Goal: Task Accomplishment & Management: Use online tool/utility

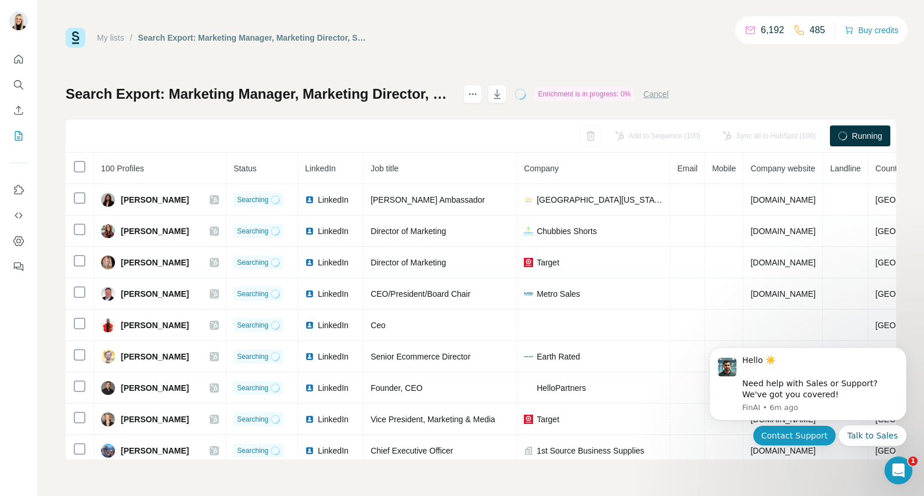
click at [832, 436] on button "Contact Support" at bounding box center [795, 435] width 84 height 21
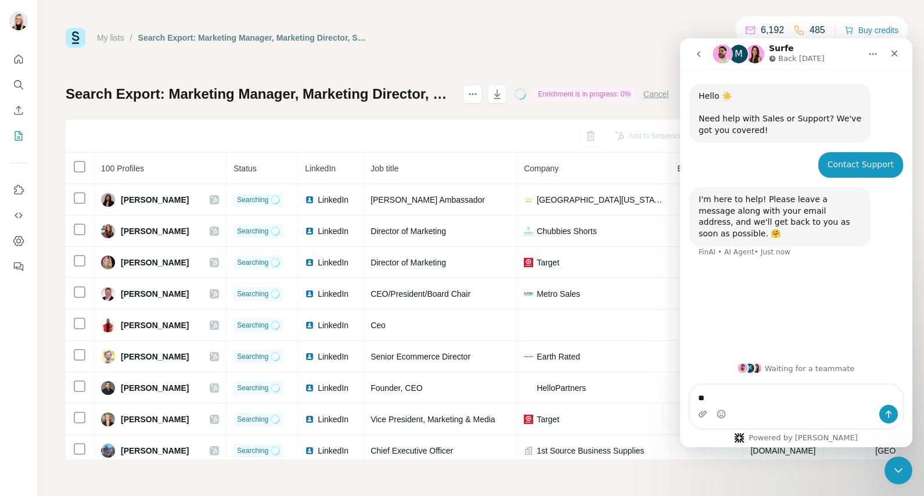
type textarea "*"
type textarea "**********"
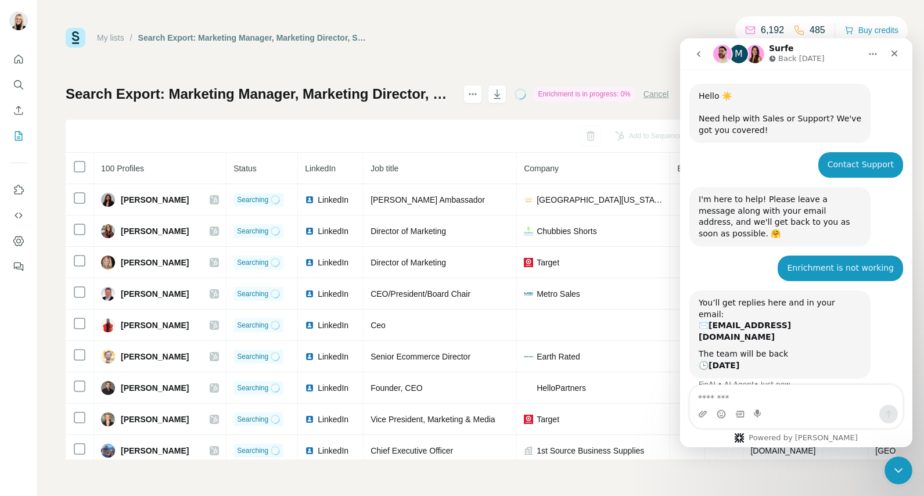
scroll to position [16, 0]
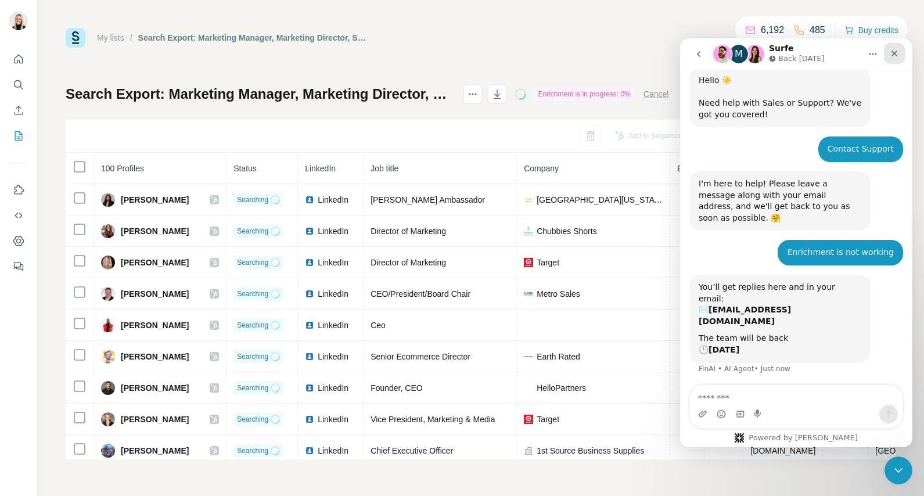
click at [893, 52] on icon "Close" at bounding box center [894, 53] width 9 height 9
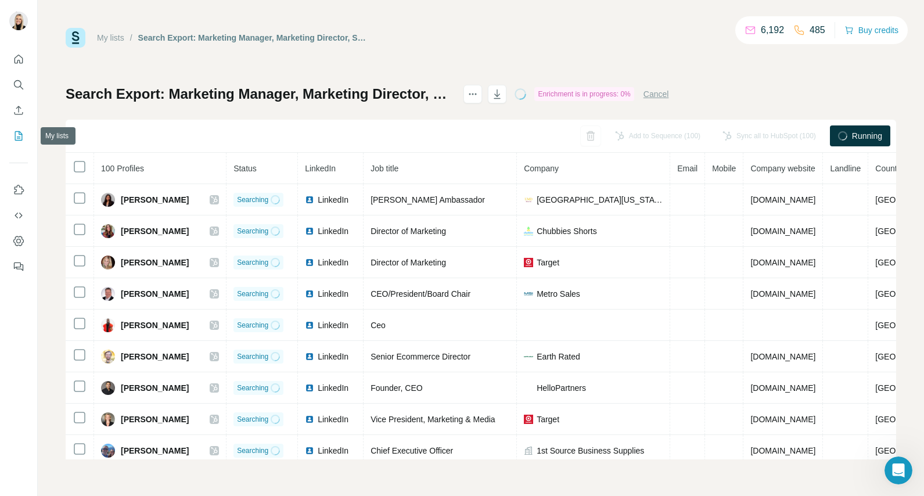
click at [17, 137] on icon "My lists" at bounding box center [20, 135] width 6 height 8
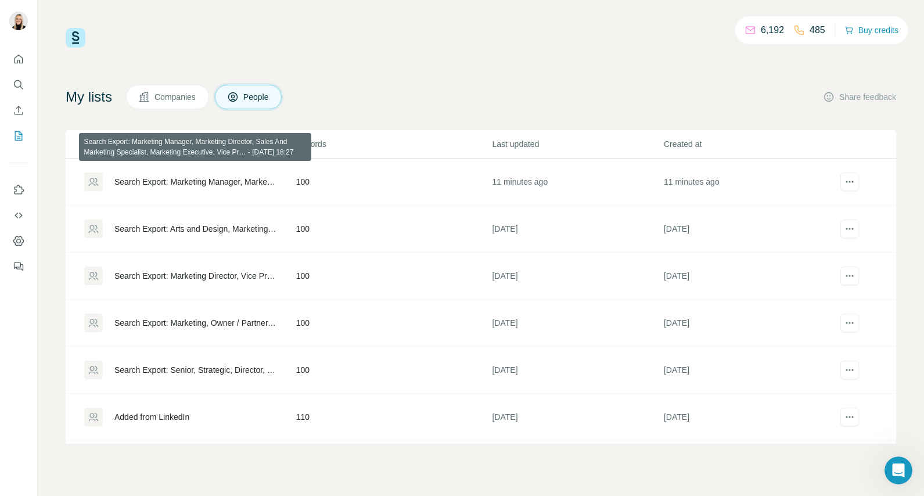
click at [171, 187] on div "Search Export: Marketing Manager, Marketing Director, Sales And Marketing Speci…" at bounding box center [195, 182] width 162 height 12
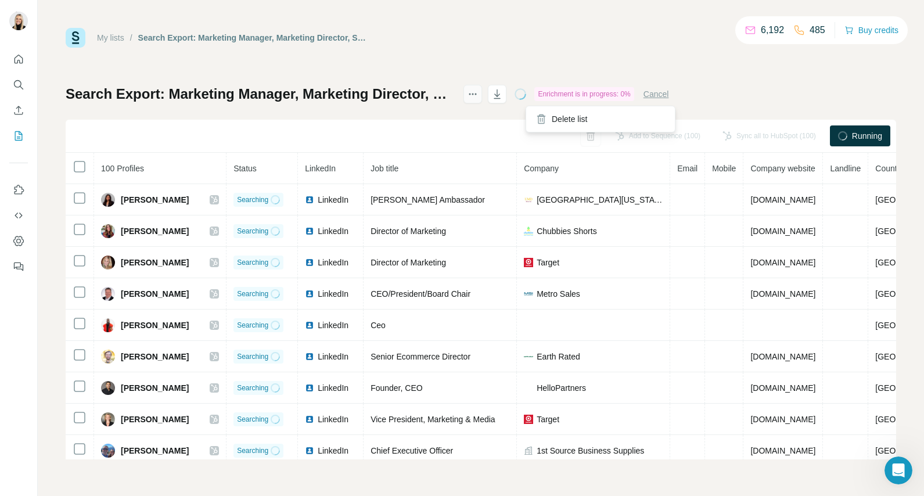
click at [471, 94] on icon "actions" at bounding box center [471, 95] width 2 height 2
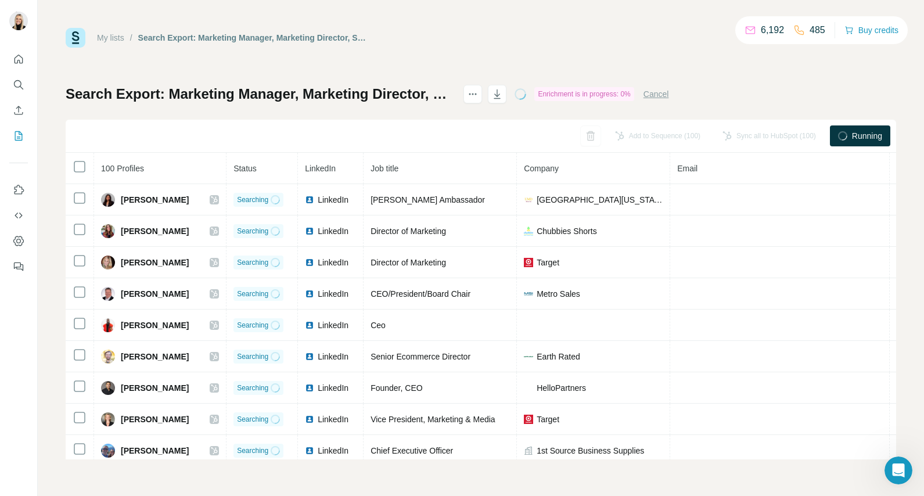
click at [669, 98] on button "Cancel" at bounding box center [657, 94] width 26 height 12
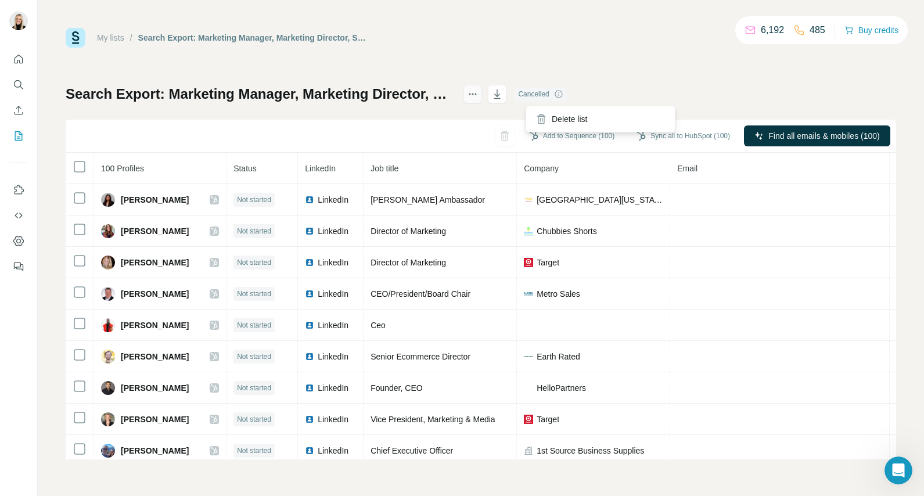
click at [479, 92] on icon "actions" at bounding box center [473, 94] width 12 height 12
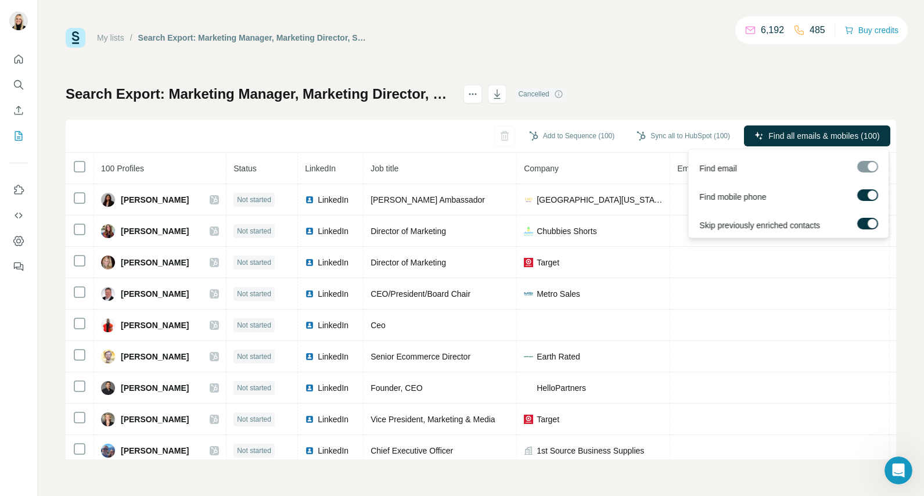
click at [870, 196] on div at bounding box center [872, 195] width 9 height 9
click at [839, 137] on span "Find all emails (100)" at bounding box center [844, 136] width 73 height 12
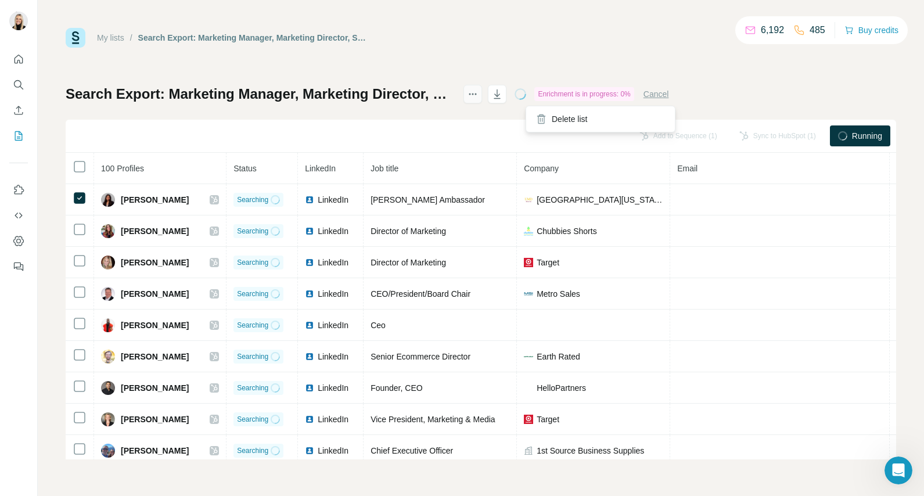
click at [482, 94] on button "actions" at bounding box center [473, 94] width 19 height 19
click at [499, 67] on div "My lists / Search Export: Marketing Manager, Marketing Director, Sales And Mark…" at bounding box center [481, 244] width 831 height 432
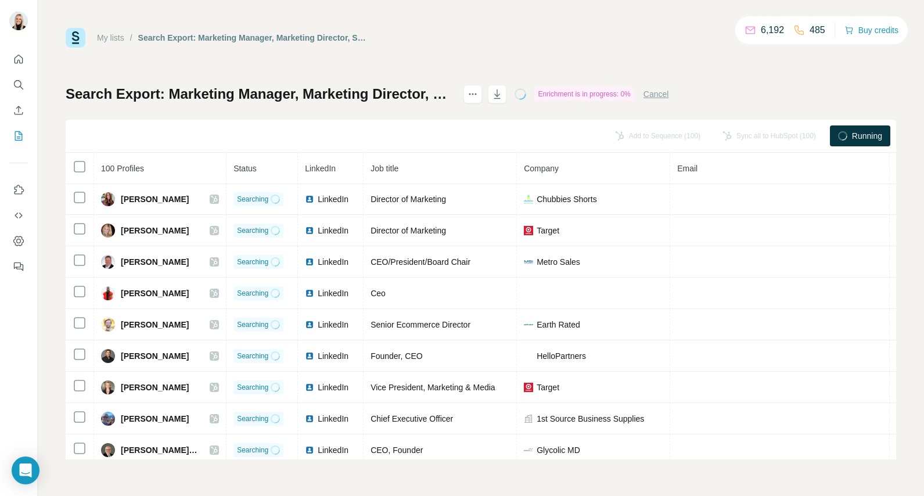
scroll to position [33, 3]
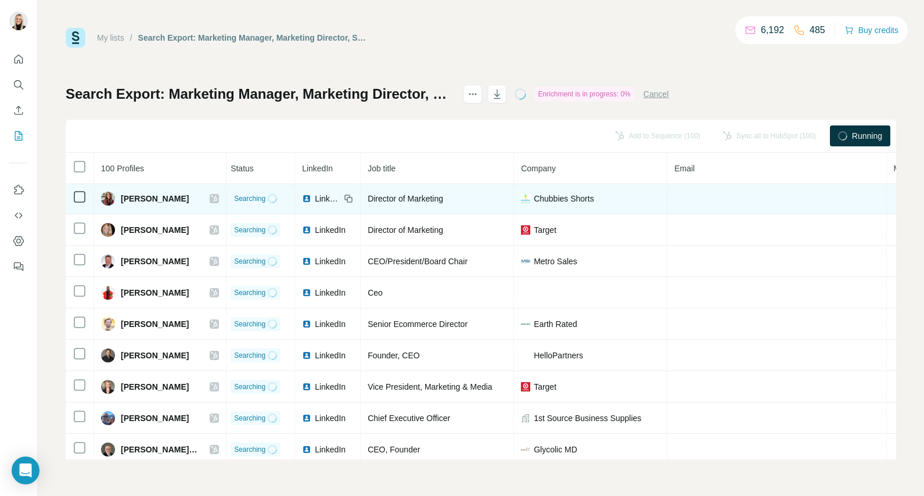
click at [330, 198] on span "LinkedIn" at bounding box center [328, 199] width 26 height 12
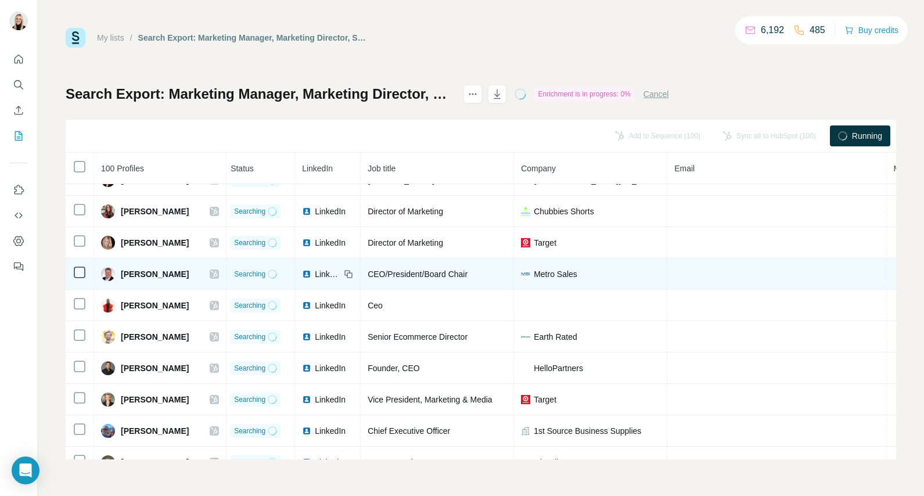
scroll to position [22, 3]
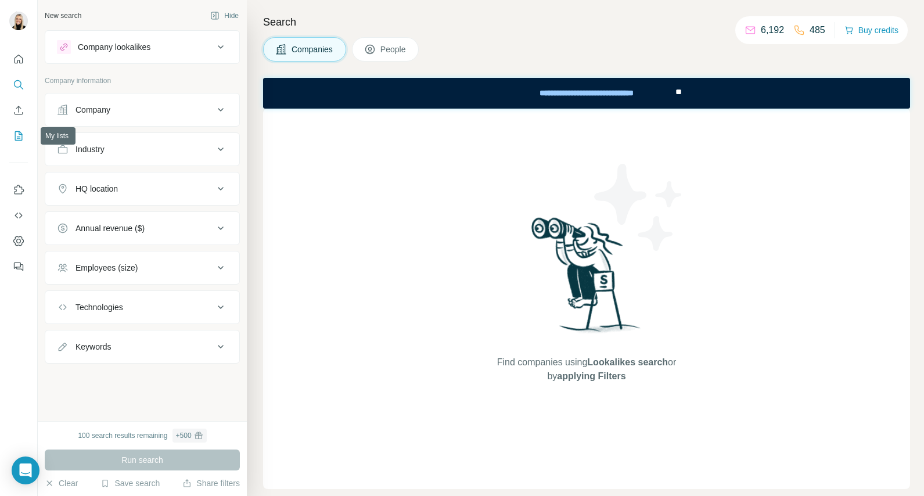
click at [17, 136] on icon "My lists" at bounding box center [19, 136] width 12 height 12
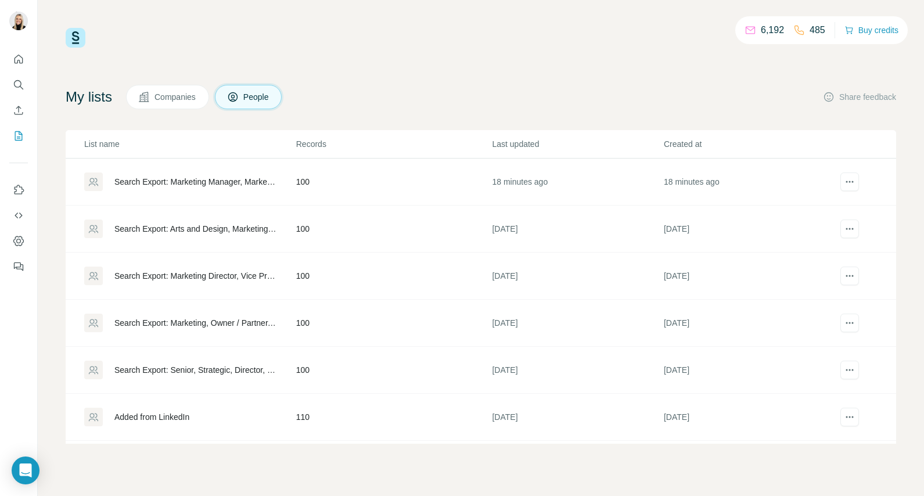
click at [215, 181] on div "Search Export: Marketing Manager, Marketing Director, Sales And Marketing Speci…" at bounding box center [195, 182] width 162 height 12
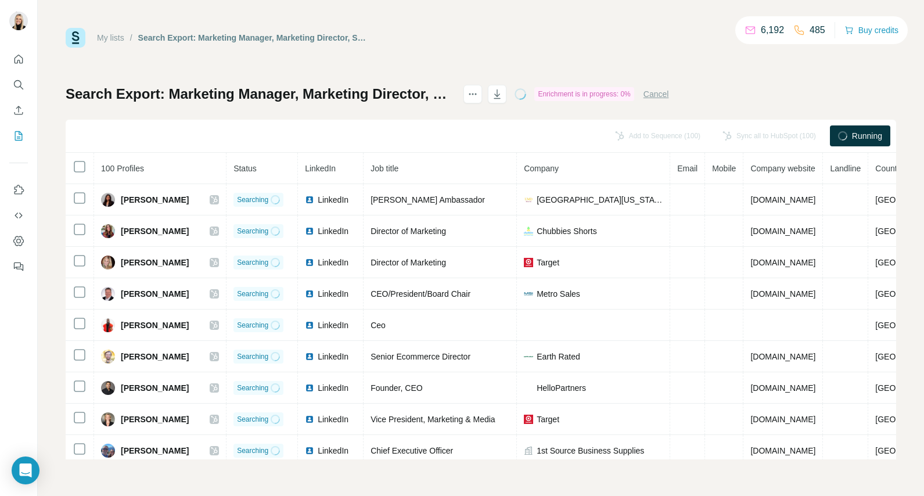
click at [116, 37] on link "My lists" at bounding box center [110, 37] width 27 height 9
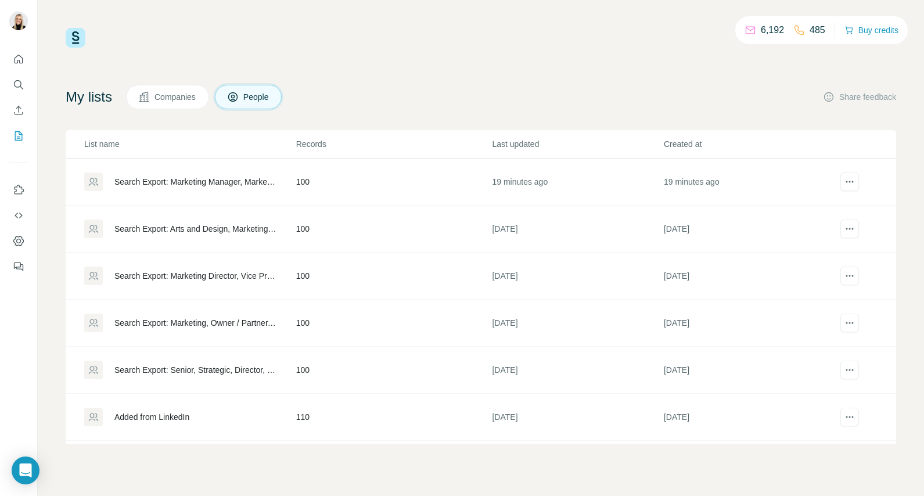
click at [302, 183] on td "100" at bounding box center [394, 182] width 196 height 47
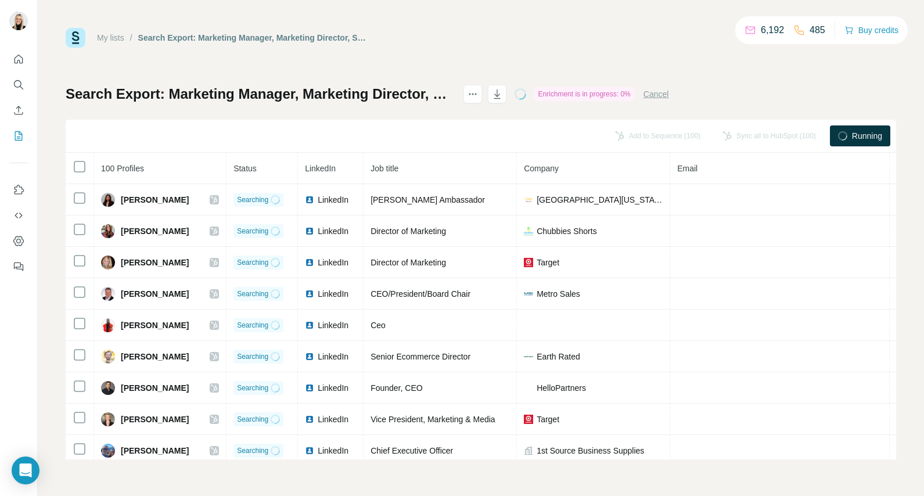
click at [669, 95] on button "Cancel" at bounding box center [657, 94] width 26 height 12
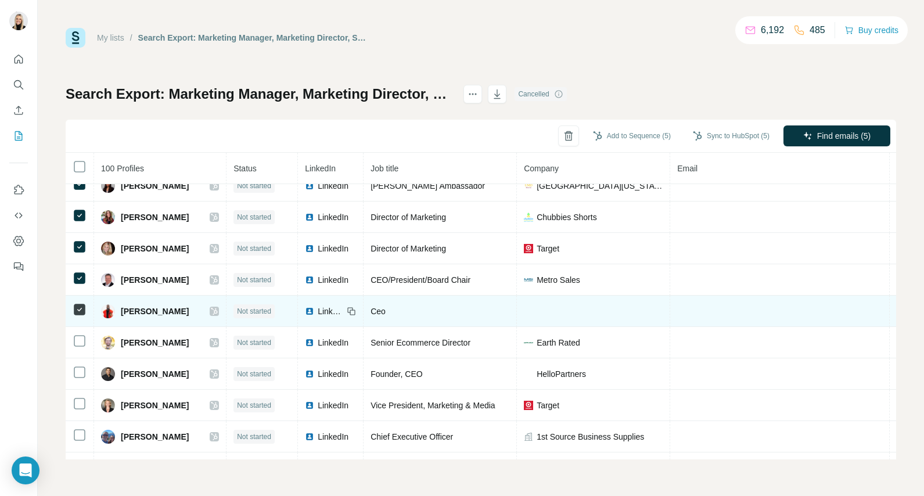
scroll to position [45, 0]
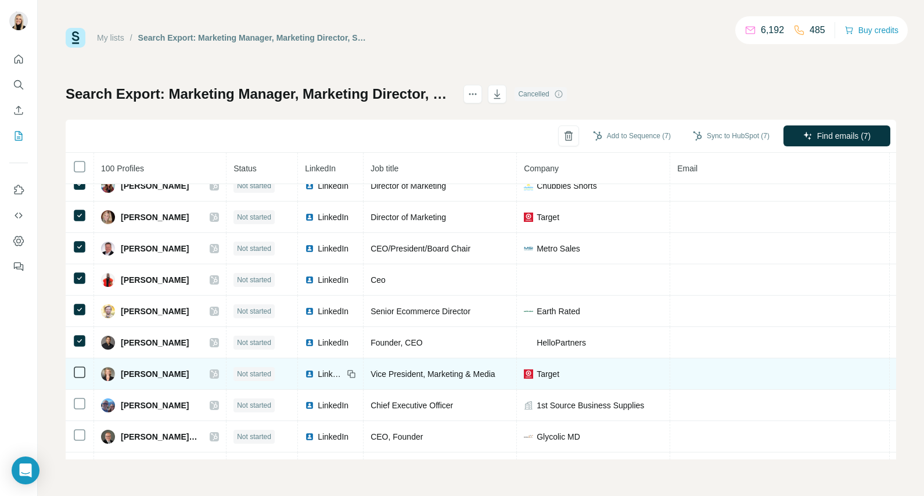
click at [76, 366] on icon at bounding box center [80, 372] width 14 height 14
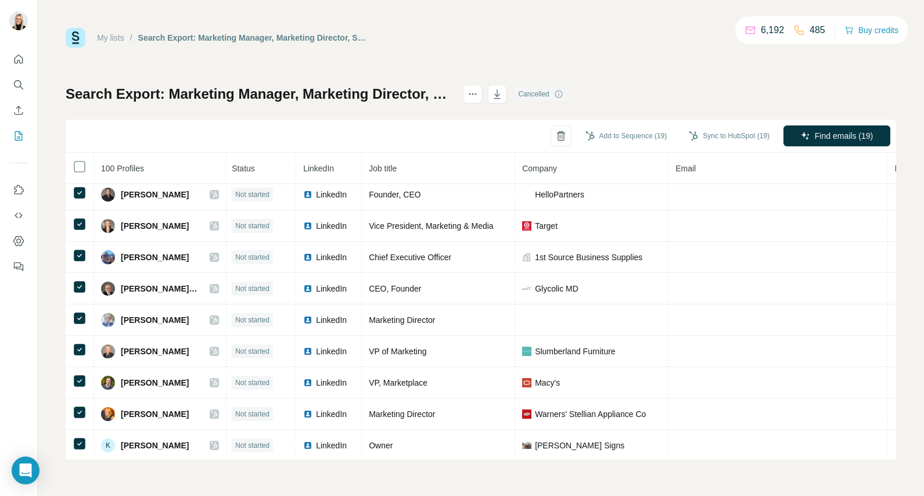
scroll to position [75, 2]
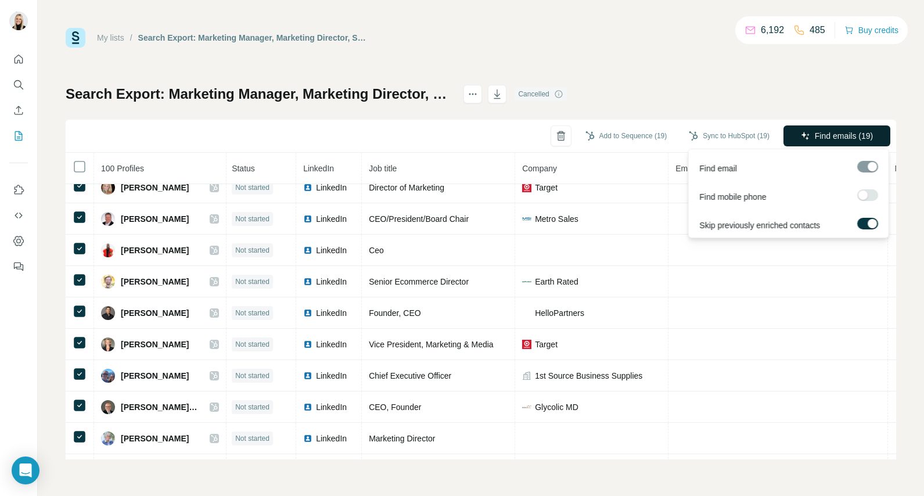
click at [873, 137] on span "Find emails (19)" at bounding box center [844, 136] width 58 height 12
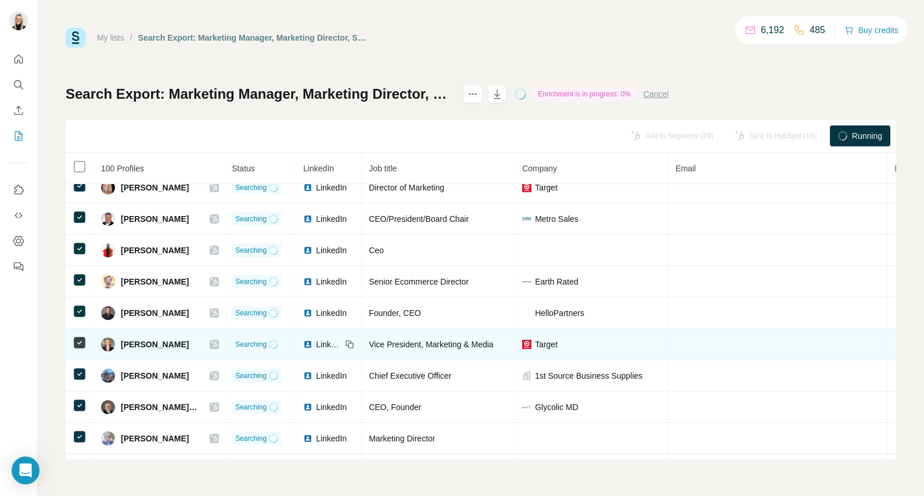
scroll to position [0, 2]
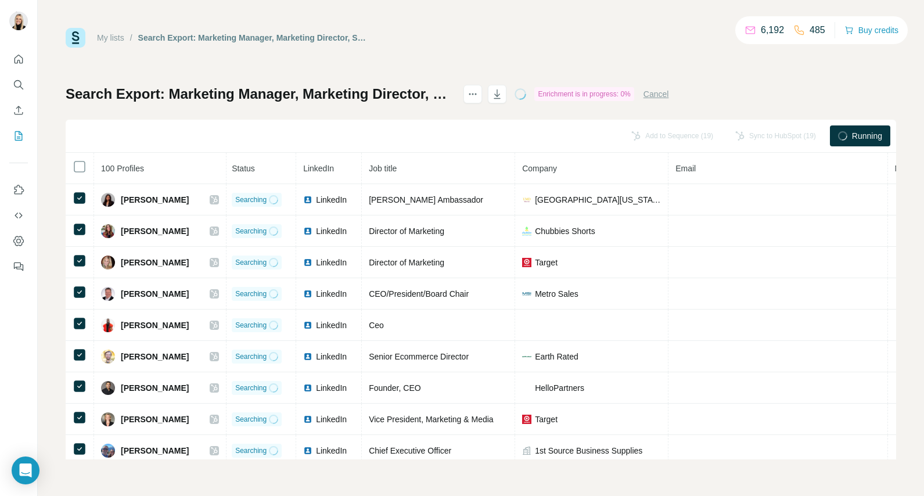
click at [669, 94] on button "Cancel" at bounding box center [657, 94] width 26 height 12
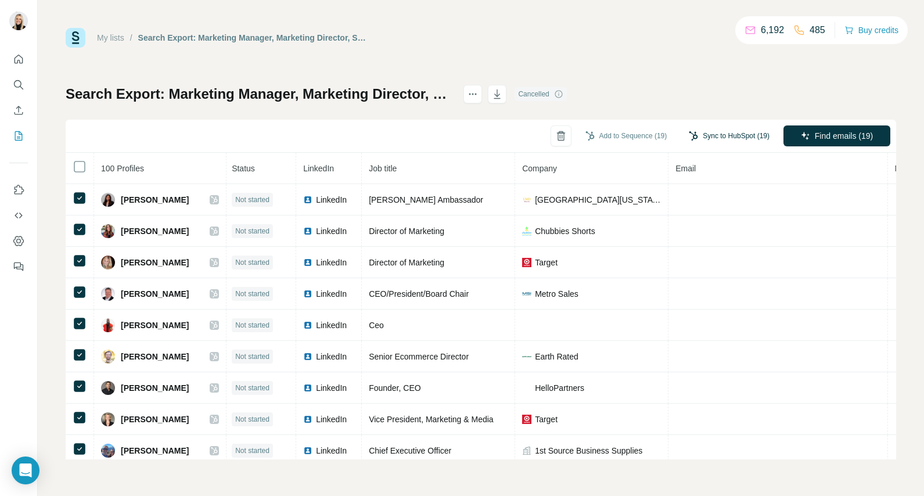
click at [725, 134] on button "Sync to HubSpot (19)" at bounding box center [729, 135] width 97 height 17
click at [711, 77] on div "My lists / Search Export: Marketing Manager, Marketing Director, Sales And Mark…" at bounding box center [481, 244] width 831 height 432
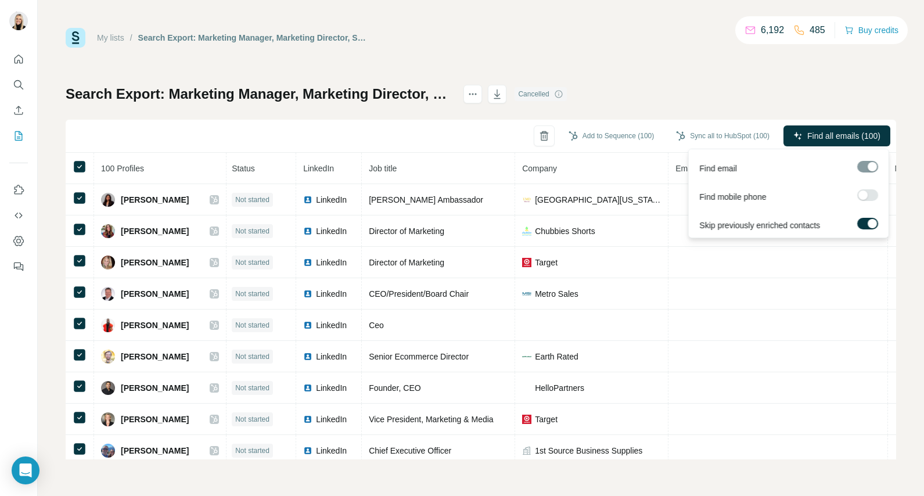
click at [864, 166] on div at bounding box center [868, 167] width 21 height 12
click at [837, 137] on span "Find all emails (100)" at bounding box center [844, 136] width 73 height 12
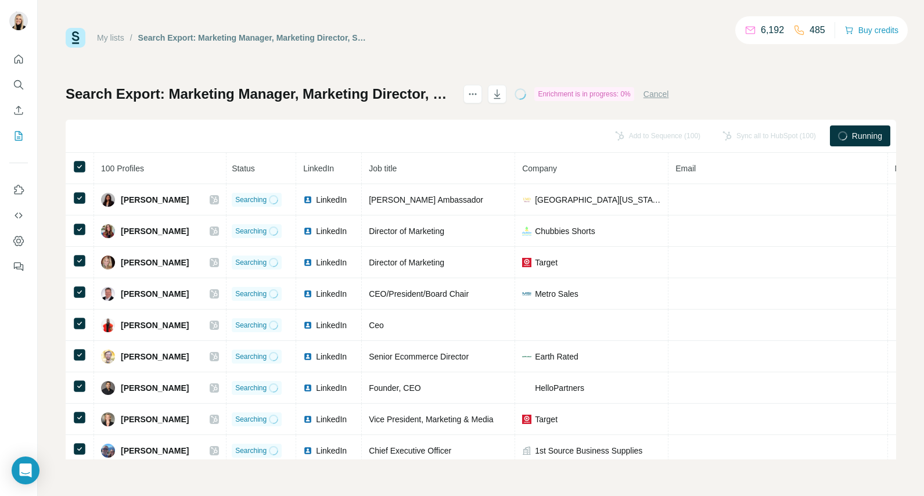
click at [246, 117] on div "Search Export: Marketing Manager, Marketing Director, Sales And Marketing Speci…" at bounding box center [481, 272] width 831 height 375
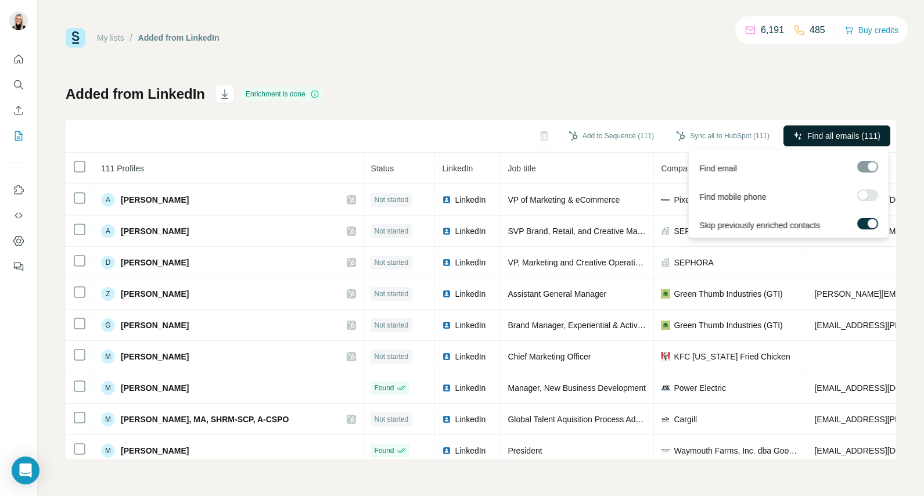
click at [811, 135] on span "Find all emails (111)" at bounding box center [844, 136] width 73 height 12
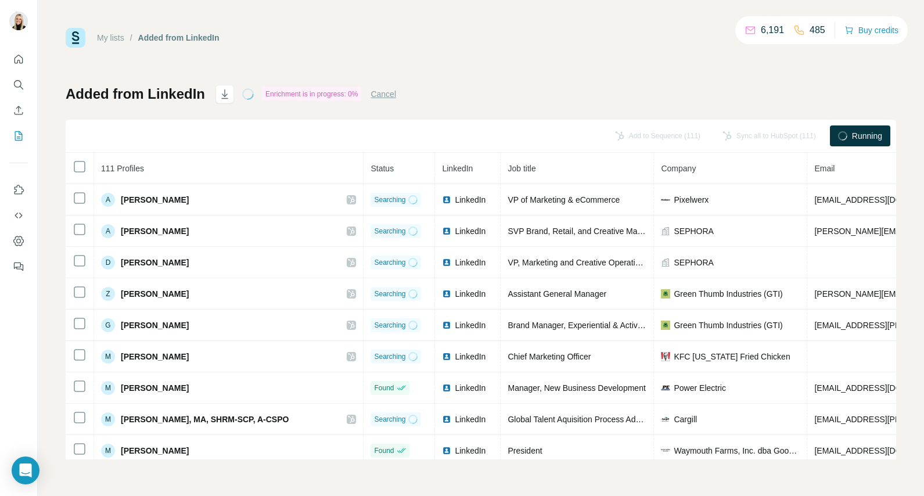
click at [386, 92] on button "Cancel" at bounding box center [384, 94] width 26 height 12
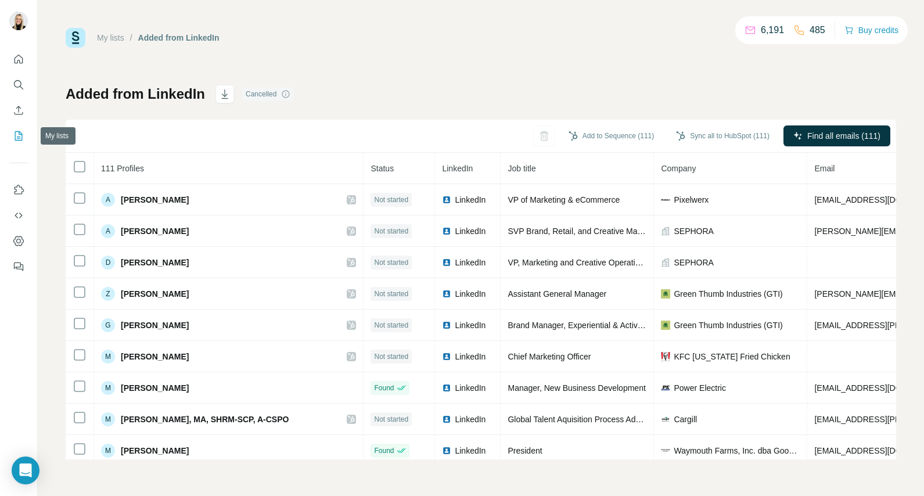
click at [16, 136] on icon "My lists" at bounding box center [19, 136] width 12 height 12
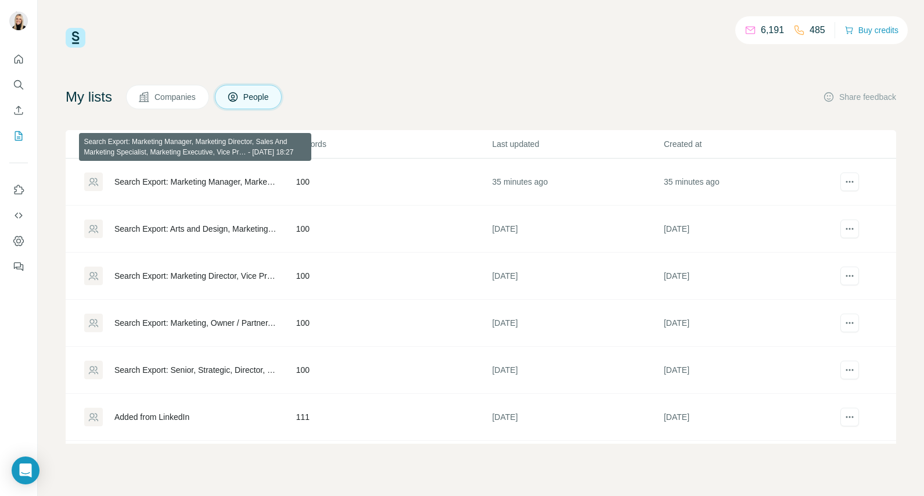
click at [226, 178] on div "Search Export: Marketing Manager, Marketing Director, Sales And Marketing Speci…" at bounding box center [195, 182] width 162 height 12
